Goal: Task Accomplishment & Management: Manage account settings

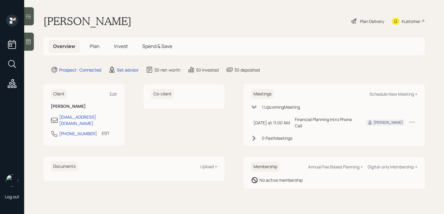
click at [32, 47] on div at bounding box center [29, 42] width 10 height 18
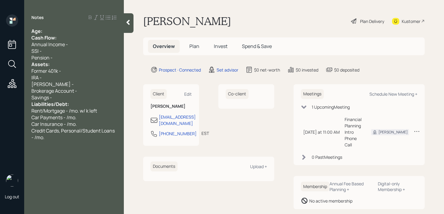
click at [69, 34] on div "Cash Flow:" at bounding box center [73, 37] width 85 height 7
click at [73, 33] on div "Age:" at bounding box center [73, 31] width 85 height 7
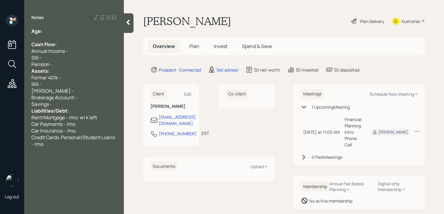
click at [69, 65] on div "Pension -" at bounding box center [73, 64] width 85 height 7
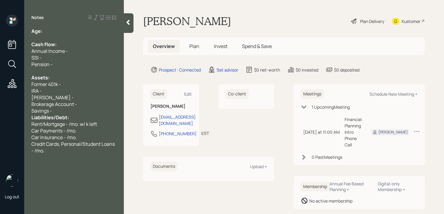
click at [73, 110] on div "Savings -" at bounding box center [73, 111] width 85 height 7
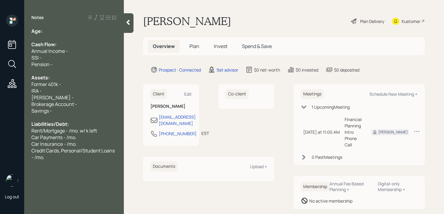
click at [53, 36] on div at bounding box center [73, 37] width 85 height 7
click at [54, 34] on div "Age:" at bounding box center [73, 31] width 85 height 7
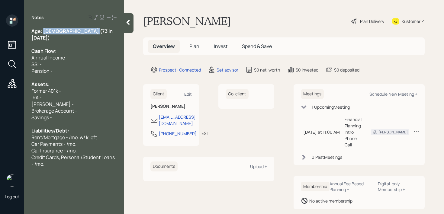
drag, startPoint x: 98, startPoint y: 30, endPoint x: 44, endPoint y: 30, distance: 54.7
click at [44, 30] on div "Age: [DEMOGRAPHIC_DATA] (73 in [DATE])" at bounding box center [73, 34] width 85 height 13
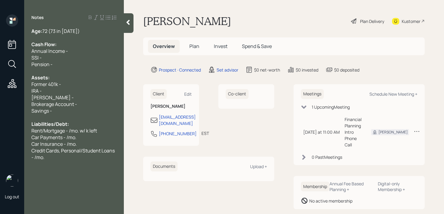
click at [57, 90] on div "IRA -" at bounding box center [73, 91] width 85 height 7
click at [95, 29] on div "Age: [DEMOGRAPHIC_DATA] (73 in [DATE])" at bounding box center [73, 31] width 85 height 7
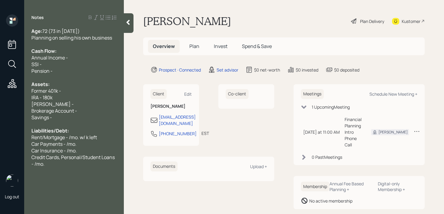
click at [81, 162] on div "Credit Cards, Personal/Student Loans - /mo." at bounding box center [73, 160] width 85 height 13
click at [85, 102] on div "[PERSON_NAME] -" at bounding box center [73, 104] width 85 height 7
click at [92, 57] on div "Annual Income -" at bounding box center [73, 57] width 85 height 7
drag, startPoint x: 92, startPoint y: 57, endPoint x: 0, endPoint y: 57, distance: 91.8
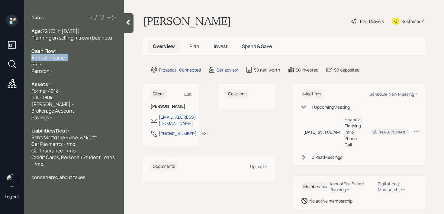
click at [0, 57] on div "Log out Notes Age: [DEMOGRAPHIC_DATA] (73 in [DATE]) Planning on selling his ow…" at bounding box center [222, 107] width 444 height 214
click at [82, 49] on div "Cash Flow:" at bounding box center [73, 51] width 85 height 7
click at [83, 57] on div "Annual Income -" at bounding box center [73, 57] width 85 height 7
click at [116, 40] on div "Planning on selling his own business" at bounding box center [73, 37] width 85 height 7
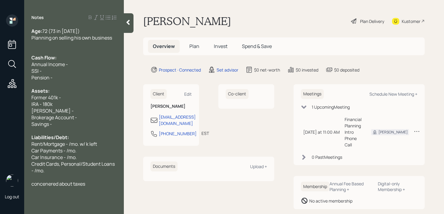
click at [115, 37] on div "Planning on selling his own business" at bounding box center [73, 37] width 85 height 7
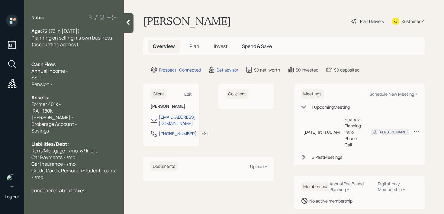
click at [97, 73] on div "Annual Income -" at bounding box center [73, 71] width 85 height 7
click at [95, 59] on div at bounding box center [73, 57] width 85 height 7
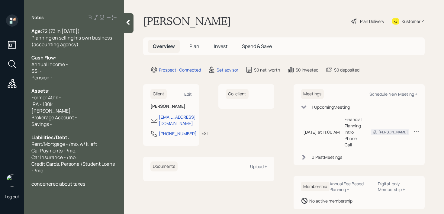
click at [96, 65] on div "Annual Income -" at bounding box center [73, 64] width 85 height 7
click at [68, 78] on div "Pension -" at bounding box center [73, 77] width 85 height 7
click at [72, 69] on div "SSI -" at bounding box center [73, 71] width 85 height 7
click at [69, 66] on span "Annual Income - k" at bounding box center [51, 64] width 40 height 7
click at [67, 81] on div at bounding box center [73, 84] width 85 height 7
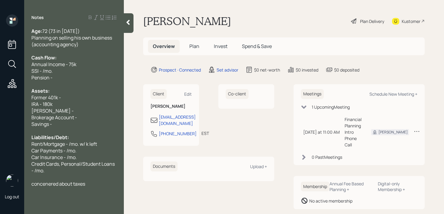
drag, startPoint x: 43, startPoint y: 72, endPoint x: 155, endPoint y: 66, distance: 112.2
click at [43, 72] on span "SSI - /mo." at bounding box center [41, 71] width 21 height 7
click at [110, 64] on div "Annual Income - 75k" at bounding box center [73, 64] width 85 height 7
drag, startPoint x: 54, startPoint y: 70, endPoint x: 0, endPoint y: 70, distance: 53.8
click at [0, 70] on div "Log out Notes Age: [DEMOGRAPHIC_DATA] (73 in [DATE]) Planning on selling his ow…" at bounding box center [222, 107] width 444 height 214
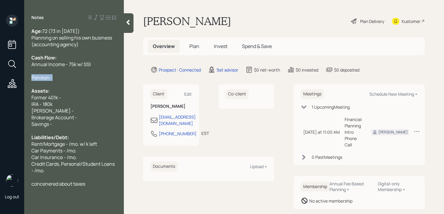
drag, startPoint x: 63, startPoint y: 76, endPoint x: 15, endPoint y: 76, distance: 48.3
click at [15, 76] on div "Log out Notes Age: [DEMOGRAPHIC_DATA] (73 in [DATE]) Planning on selling his ow…" at bounding box center [222, 107] width 444 height 214
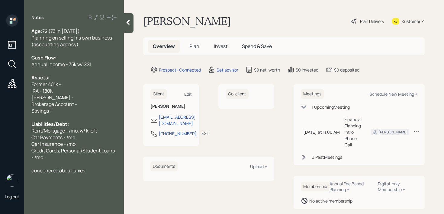
click at [69, 113] on div "Savings -" at bounding box center [73, 111] width 85 height 7
drag, startPoint x: 72, startPoint y: 97, endPoint x: 0, endPoint y: 97, distance: 72.2
click at [0, 97] on div "Log out Notes Age: [DEMOGRAPHIC_DATA] (73 in [DATE]) Planning on selling his ow…" at bounding box center [222, 107] width 444 height 214
click at [63, 92] on div "IRA - 180k" at bounding box center [73, 91] width 85 height 7
drag, startPoint x: 71, startPoint y: 86, endPoint x: 11, endPoint y: 86, distance: 59.5
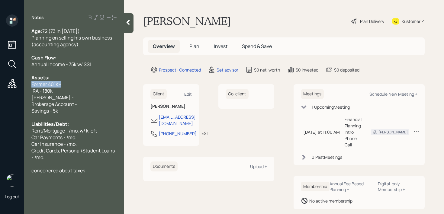
click at [11, 86] on div "Log out Notes Age: [DEMOGRAPHIC_DATA] (73 in [DATE]) Planning on selling his ow…" at bounding box center [222, 107] width 444 height 214
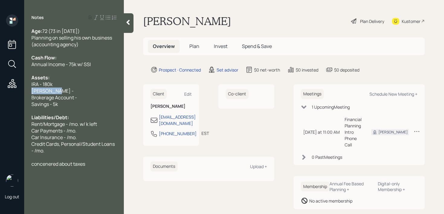
drag, startPoint x: 65, startPoint y: 92, endPoint x: 0, endPoint y: 92, distance: 64.7
click at [0, 92] on div "Log out Notes Age: [DEMOGRAPHIC_DATA] (73 in [DATE]) Planning on selling his ow…" at bounding box center [222, 107] width 444 height 214
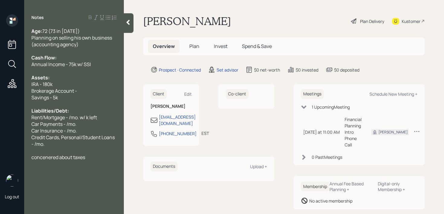
click at [89, 90] on div "Brokerage Account -" at bounding box center [73, 91] width 85 height 7
click at [76, 42] on span "Planning on selling his own business (accounting agency)" at bounding box center [72, 40] width 82 height 13
click at [81, 44] on div "Planning on selling his own business (accounting agency)" at bounding box center [73, 40] width 85 height 13
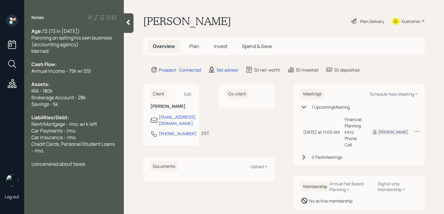
click at [107, 75] on div at bounding box center [73, 77] width 85 height 7
click at [99, 97] on div "Brokerage Account - 28k" at bounding box center [73, 97] width 85 height 7
click at [89, 113] on div at bounding box center [73, 111] width 85 height 7
click at [89, 124] on span "Rent/Mortgage - /mo. w/ k left" at bounding box center [64, 124] width 66 height 7
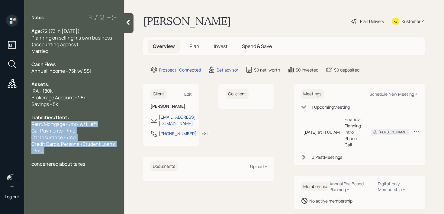
drag, startPoint x: 55, startPoint y: 154, endPoint x: 25, endPoint y: 123, distance: 42.7
click at [25, 123] on div "Age: [DEMOGRAPHIC_DATA] (73 in [DATE]) Planning on selling his own business (ac…" at bounding box center [74, 98] width 100 height 140
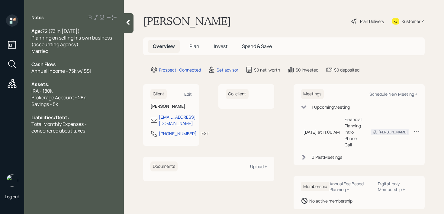
click at [97, 134] on div "Notes Age: [DEMOGRAPHIC_DATA] (73 in [DATE]) Planning on selling his own busine…" at bounding box center [74, 111] width 100 height 192
click at [100, 129] on div "concenered about taxes" at bounding box center [73, 131] width 85 height 7
click at [32, 144] on span "likes to travel" at bounding box center [45, 144] width 29 height 7
click at [94, 122] on div "Total Monthly Expenses -" at bounding box center [73, 124] width 85 height 7
click at [90, 183] on div "Likes to travel" at bounding box center [73, 184] width 85 height 7
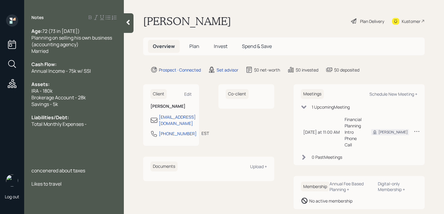
click at [103, 125] on div "Total Monthly Expenses -" at bounding box center [73, 124] width 85 height 7
click at [131, 26] on div at bounding box center [129, 23] width 10 height 20
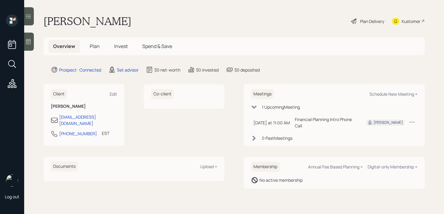
click at [380, 97] on div "Meetings Schedule New Meeting +" at bounding box center [334, 94] width 166 height 10
click at [381, 92] on div "Schedule New Meeting +" at bounding box center [394, 94] width 48 height 6
select select "round-[PERSON_NAME]"
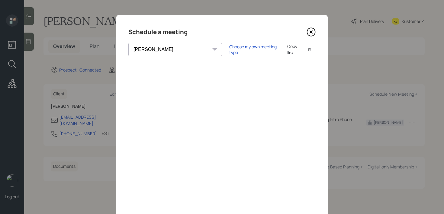
click at [229, 45] on div "Choose my own meeting type Copy link Copy text" at bounding box center [272, 49] width 86 height 13
click at [229, 47] on div "Choose my own meeting type" at bounding box center [254, 49] width 51 height 11
click at [308, 32] on icon at bounding box center [311, 31] width 9 height 9
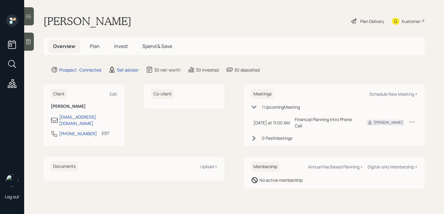
click at [417, 20] on div "Kustomer" at bounding box center [411, 21] width 19 height 6
click at [31, 44] on icon at bounding box center [28, 42] width 6 height 6
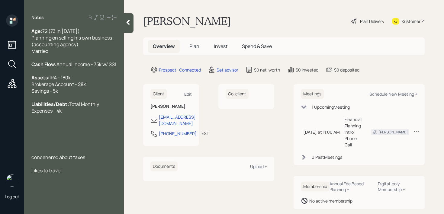
click at [90, 141] on div at bounding box center [73, 137] width 85 height 7
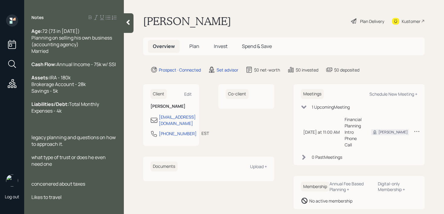
click at [53, 128] on div at bounding box center [73, 124] width 85 height 7
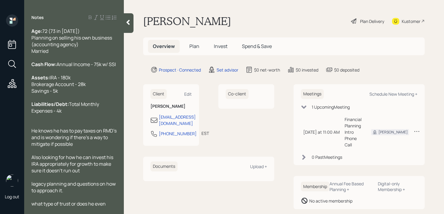
scroll to position [53, 0]
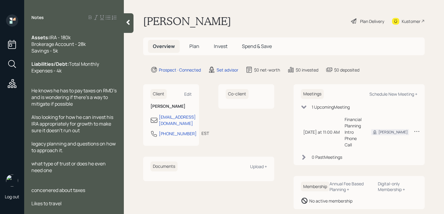
click at [34, 144] on span "legacy planning and questions on how to approach it." at bounding box center [73, 146] width 85 height 13
click at [111, 151] on div "Curious about legacy planning and questions on how to approach it." at bounding box center [73, 146] width 85 height 13
click at [35, 164] on span "what type of trust or does he even need one" at bounding box center [68, 166] width 75 height 13
drag, startPoint x: 109, startPoint y: 164, endPoint x: 84, endPoint y: 164, distance: 24.5
click at [84, 165] on span "What type of trust or does he even need one" at bounding box center [69, 166] width 76 height 13
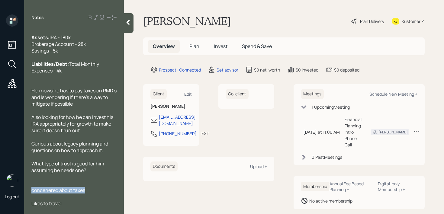
drag, startPoint x: 92, startPoint y: 193, endPoint x: 26, endPoint y: 192, distance: 65.9
click at [26, 192] on div "Age: [DEMOGRAPHIC_DATA] (73 in [DATE]) Planning on selling his own business (ac…" at bounding box center [74, 117] width 100 height 179
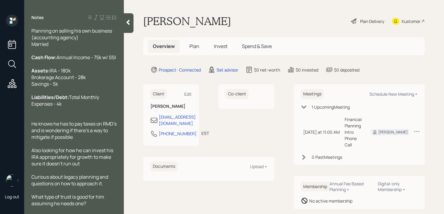
scroll to position [0, 0]
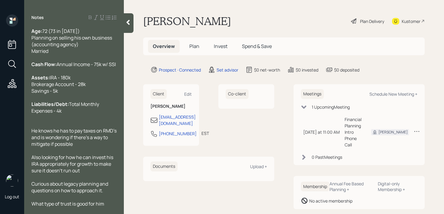
click at [89, 114] on span "Total Monthly Expenses - 4k" at bounding box center [65, 107] width 69 height 13
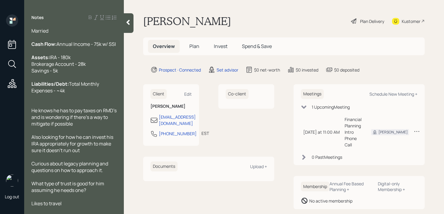
click at [93, 126] on div "He knows he has to pay taxes on RMD's and is wondering if there's a way to miti…" at bounding box center [73, 117] width 85 height 20
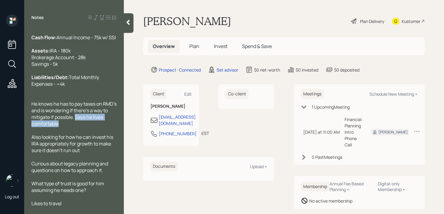
drag, startPoint x: 91, startPoint y: 126, endPoint x: 97, endPoint y: 134, distance: 10.2
click at [97, 134] on div "Age: [DEMOGRAPHIC_DATA] (73 in [DATE]) Planning on selling his own business (ac…" at bounding box center [73, 104] width 85 height 206
copy span "Says he lives comfortable"
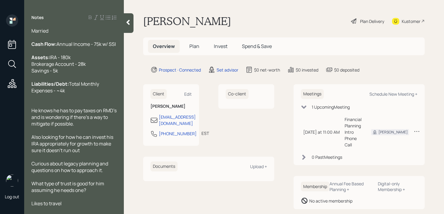
click at [90, 199] on div at bounding box center [73, 197] width 85 height 7
click at [90, 202] on div "Likes to travel" at bounding box center [73, 203] width 85 height 7
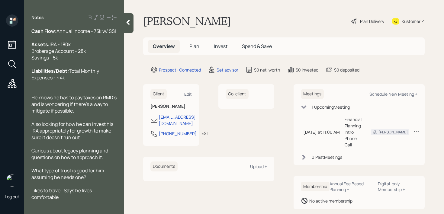
scroll to position [47, 0]
click at [79, 190] on span "Likes to travel. Says he lives comfortable" at bounding box center [61, 193] width 61 height 13
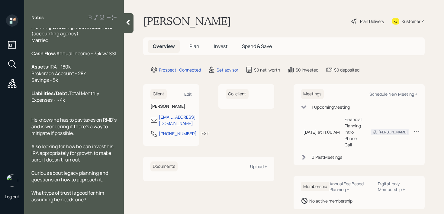
scroll to position [0, 0]
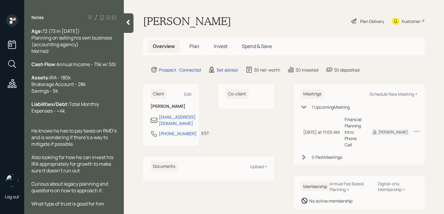
click at [96, 52] on div "Age: [DEMOGRAPHIC_DATA] (73 in [DATE]) Planning on selling his own business (ac…" at bounding box center [73, 41] width 85 height 27
click at [114, 36] on div "Age: [DEMOGRAPHIC_DATA] (73 in [DATE]) Planning on selling his own business (ac…" at bounding box center [73, 41] width 85 height 27
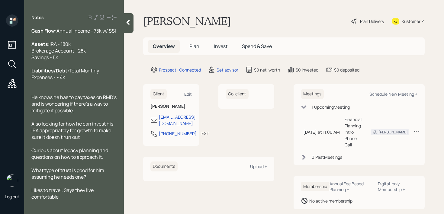
click at [78, 198] on div "Likes to travel. Says they live comfortable" at bounding box center [73, 193] width 85 height 13
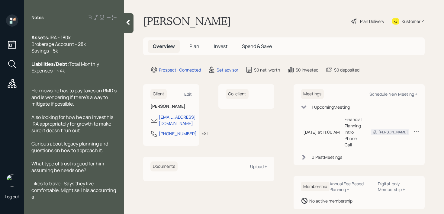
scroll to position [47, 0]
click at [131, 31] on div at bounding box center [129, 23] width 10 height 20
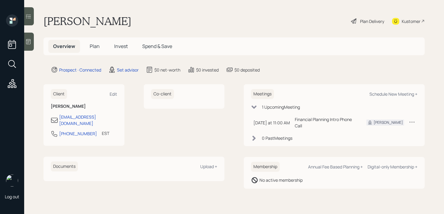
click at [281, 27] on div "[PERSON_NAME] Plan Delivery Kustomer" at bounding box center [234, 21] width 381 height 13
